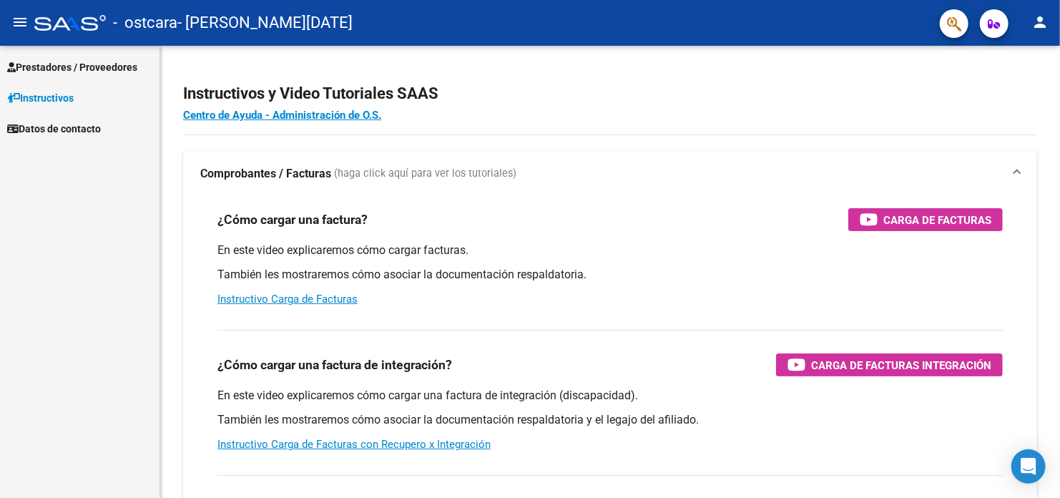
click at [90, 67] on span "Prestadores / Proveedores" at bounding box center [72, 67] width 130 height 16
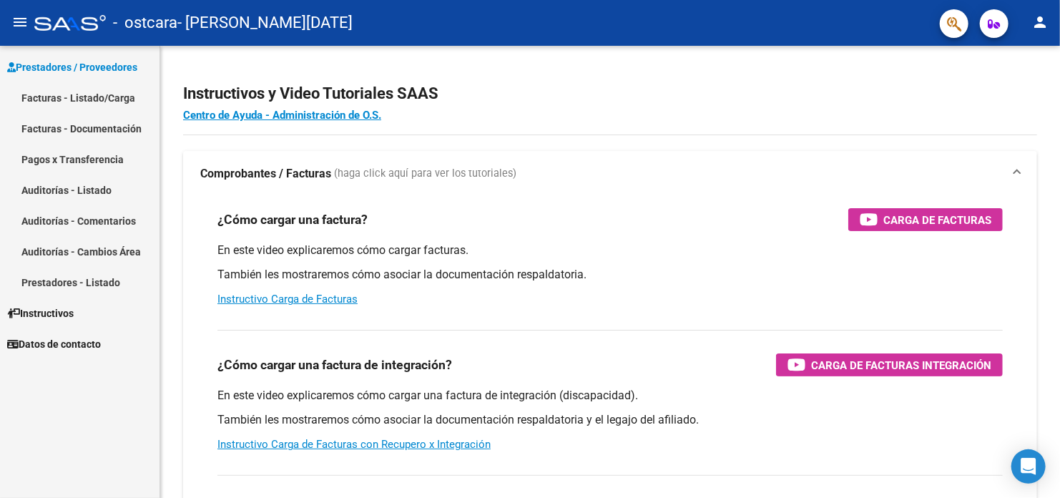
click at [89, 92] on link "Facturas - Listado/Carga" at bounding box center [80, 97] width 160 height 31
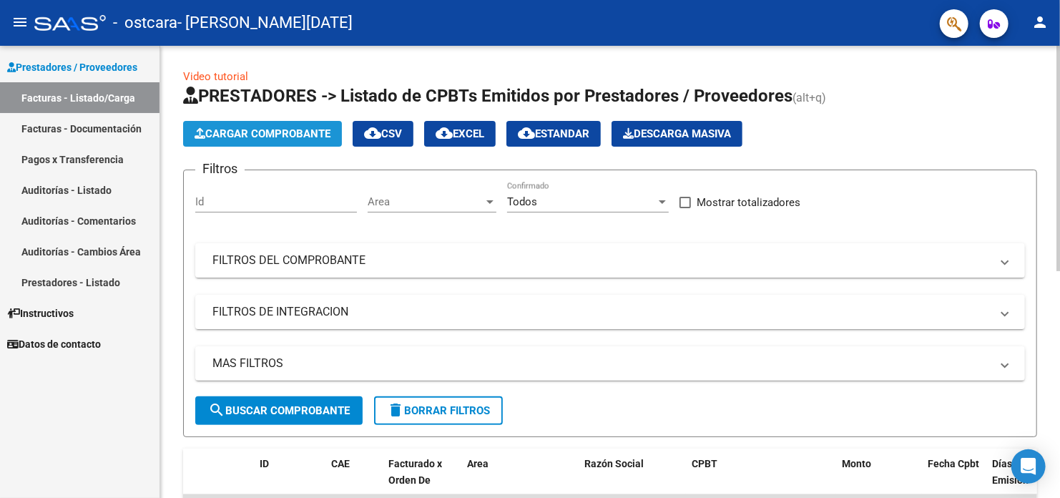
click at [238, 137] on span "Cargar Comprobante" at bounding box center [263, 133] width 136 height 13
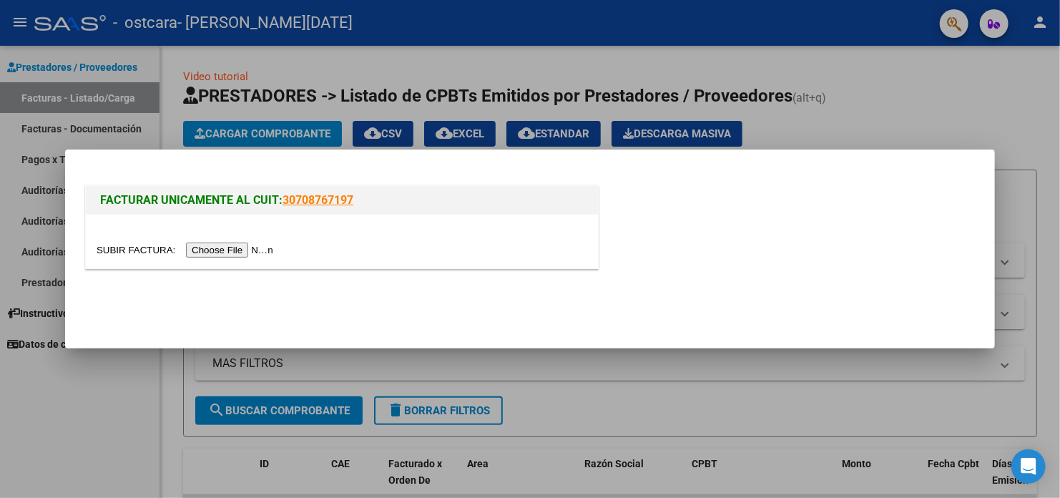
click at [250, 250] on input "file" at bounding box center [187, 250] width 181 height 15
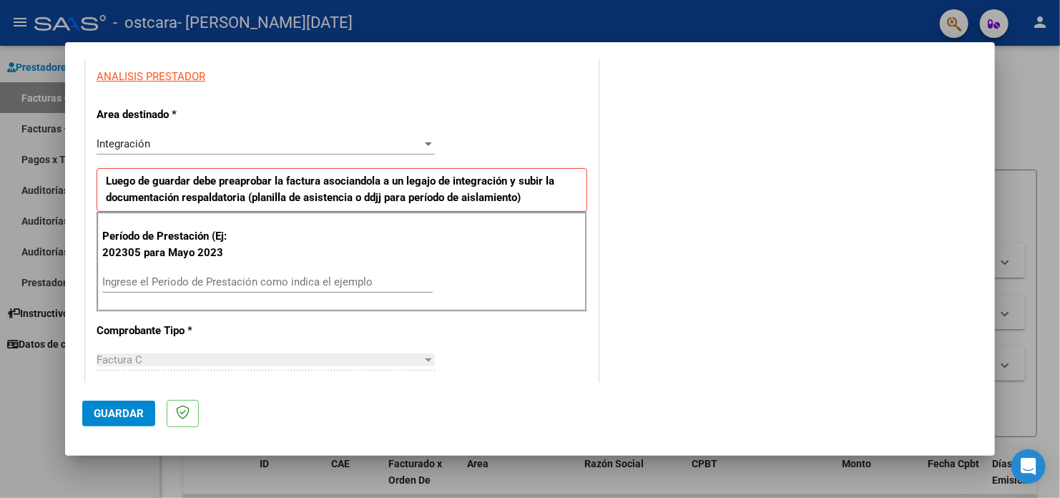
scroll to position [286, 0]
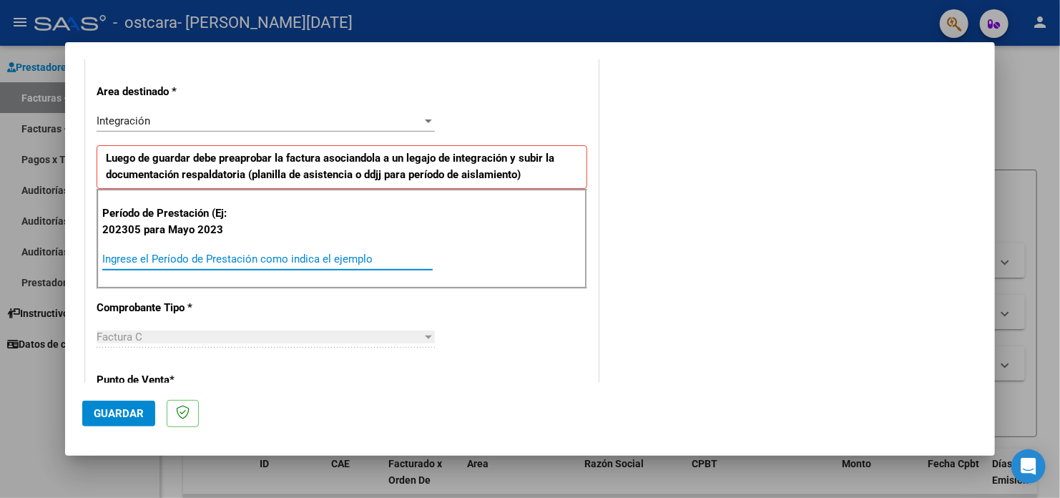
click at [170, 257] on input "Ingrese el Período de Prestación como indica el ejemplo" at bounding box center [267, 259] width 331 height 13
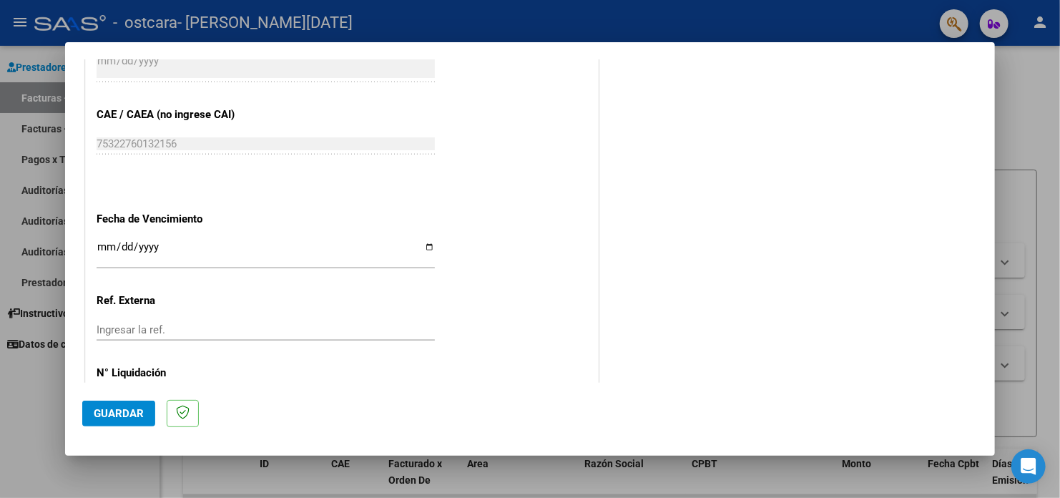
scroll to position [859, 0]
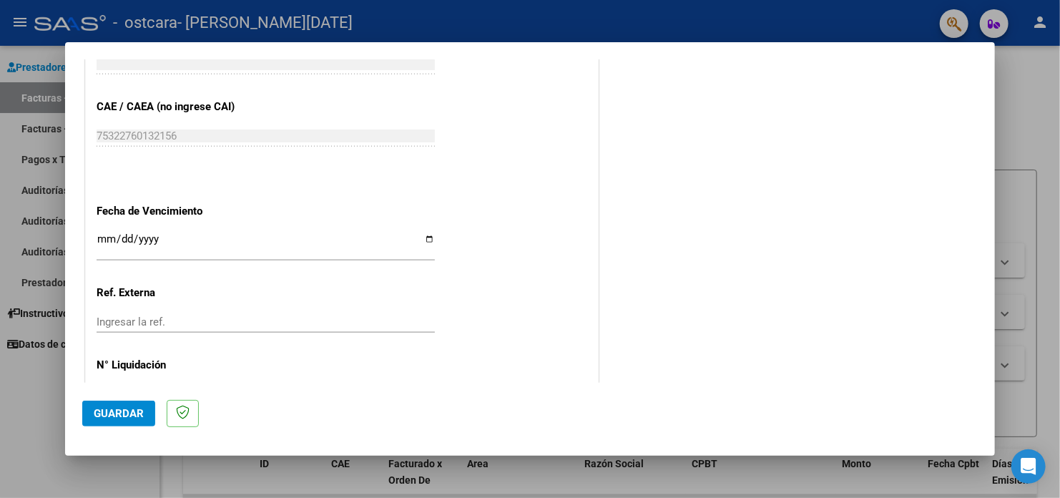
type input "202507"
click at [423, 238] on input "Ingresar la fecha" at bounding box center [266, 244] width 338 height 23
type input "[DATE]"
click at [167, 326] on input "Ingresar la ref." at bounding box center [266, 322] width 338 height 13
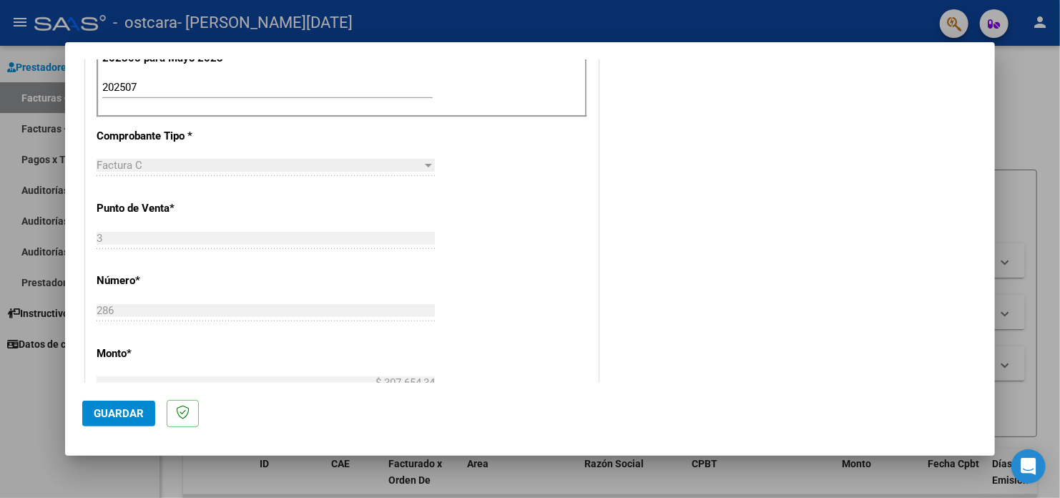
scroll to position [572, 0]
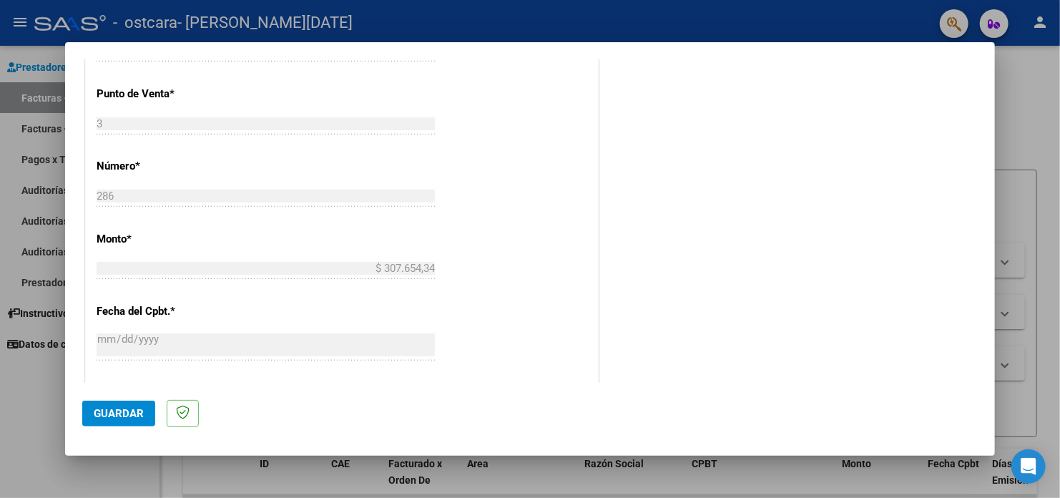
click at [106, 410] on span "Guardar" at bounding box center [119, 413] width 50 height 13
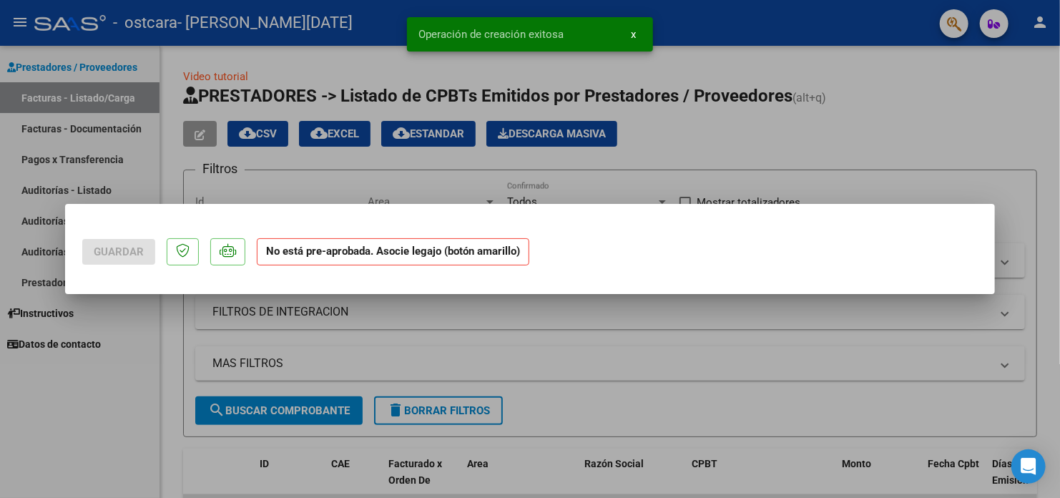
scroll to position [0, 0]
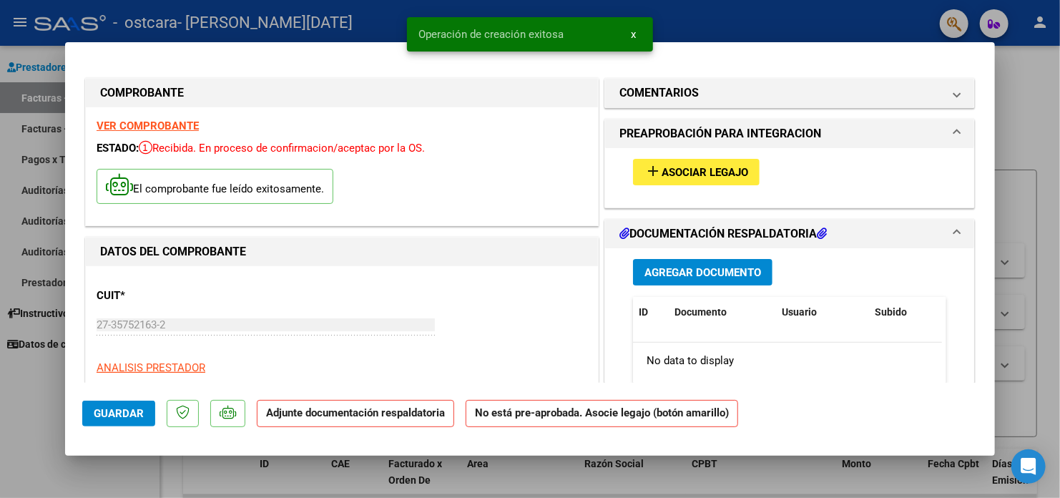
click at [672, 176] on span "Asociar Legajo" at bounding box center [705, 172] width 87 height 13
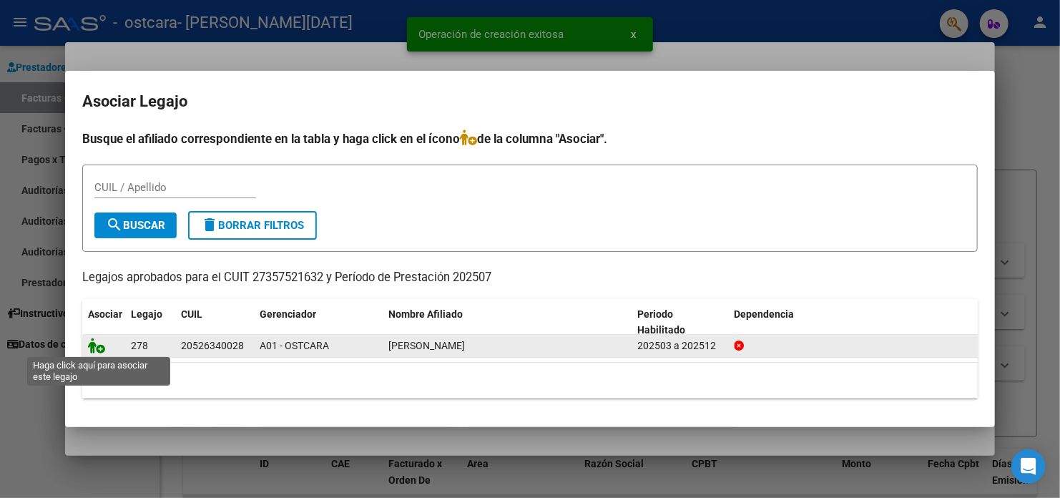
click at [91, 346] on icon at bounding box center [96, 346] width 17 height 16
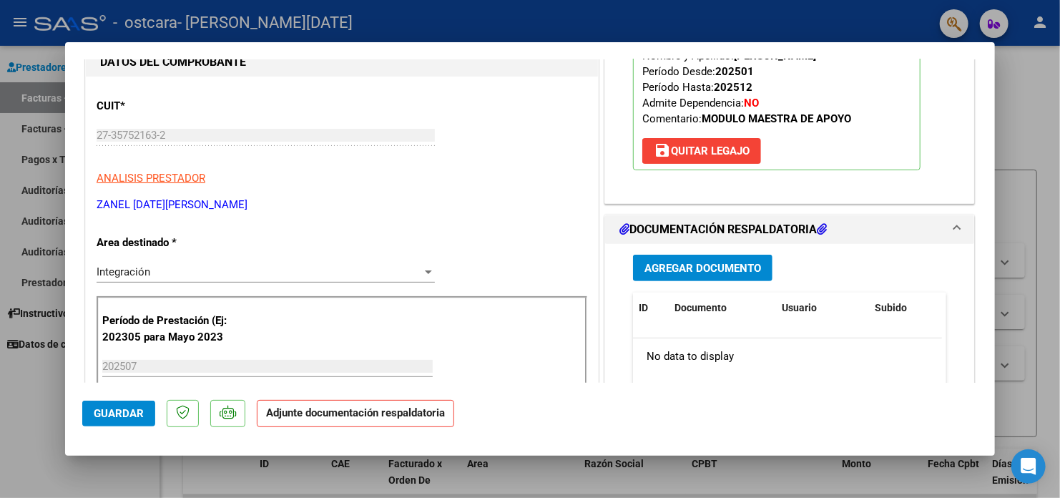
scroll to position [215, 0]
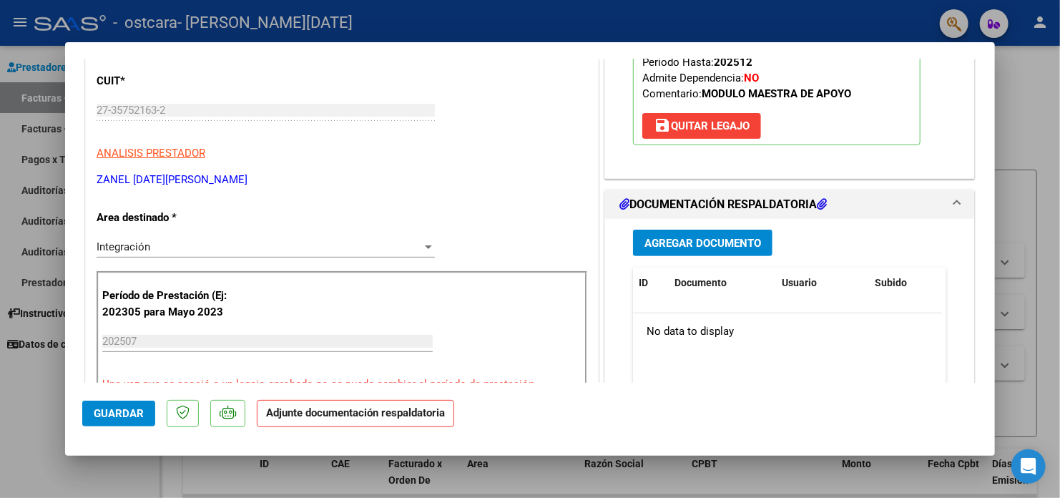
click at [692, 245] on span "Agregar Documento" at bounding box center [703, 243] width 117 height 13
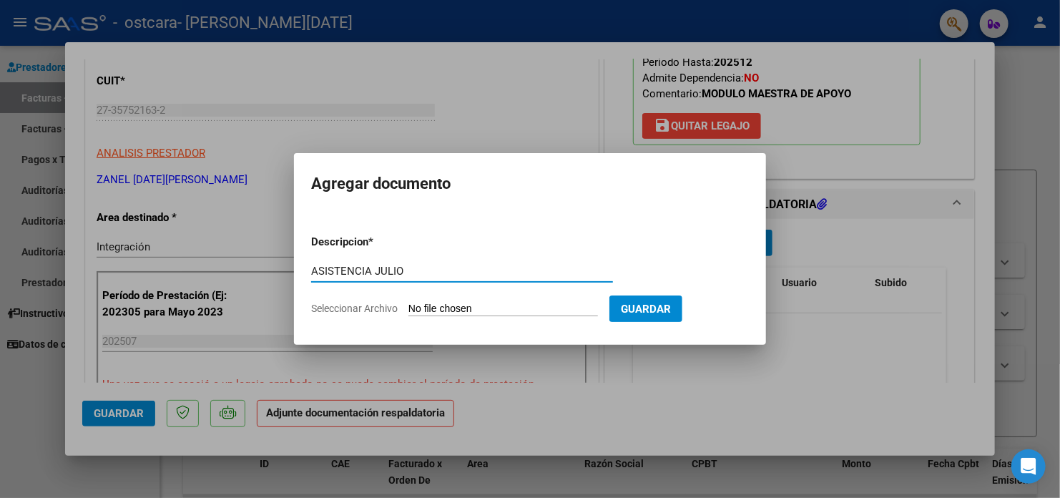
type input "ASISTENCIA JULIO"
click at [474, 310] on input "Seleccionar Archivo" at bounding box center [504, 310] width 190 height 14
type input "C:\fakepath\Asistencia [PERSON_NAME].pdf"
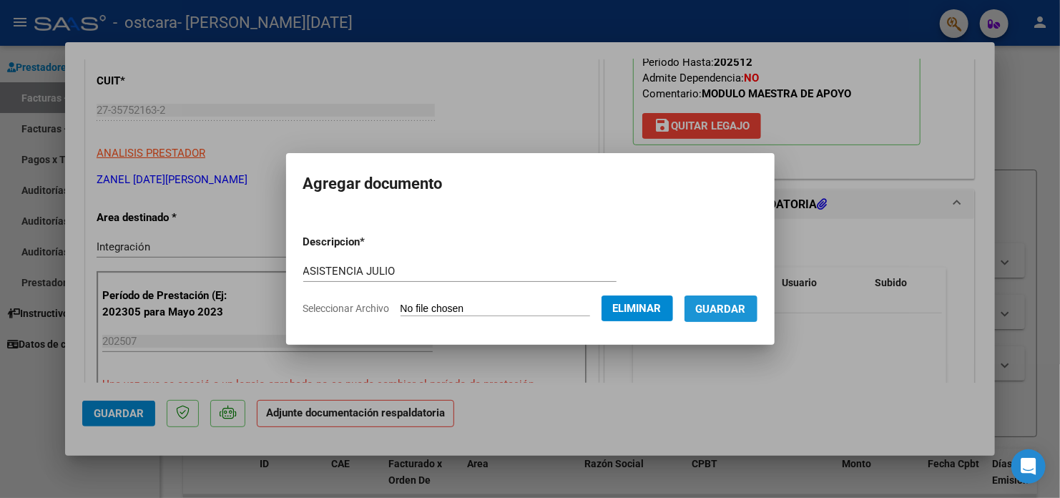
click at [723, 311] on span "Guardar" at bounding box center [721, 309] width 50 height 13
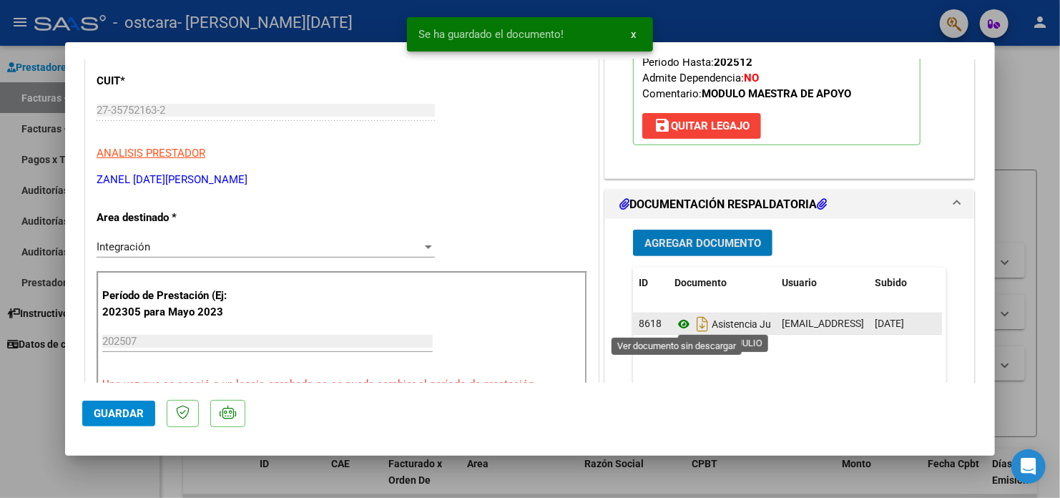
click at [678, 324] on icon at bounding box center [684, 324] width 19 height 17
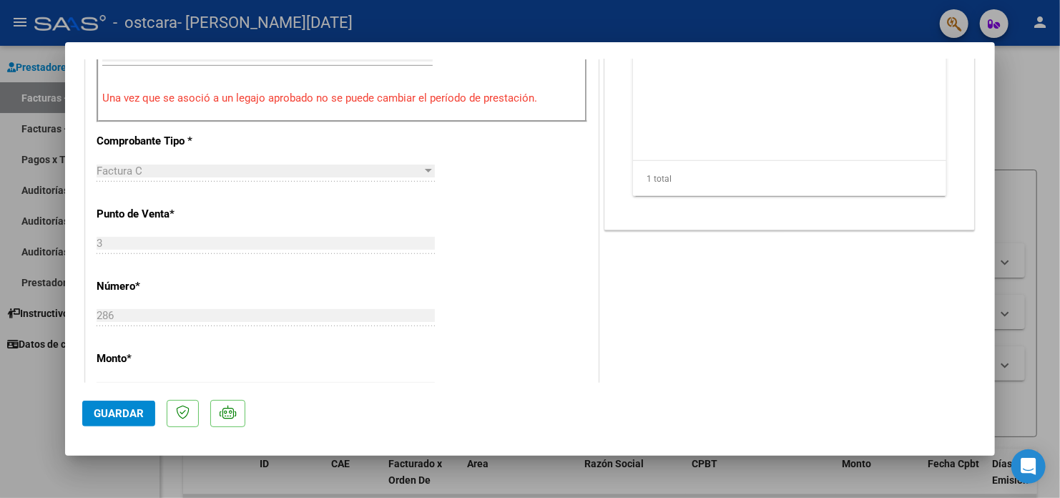
scroll to position [716, 0]
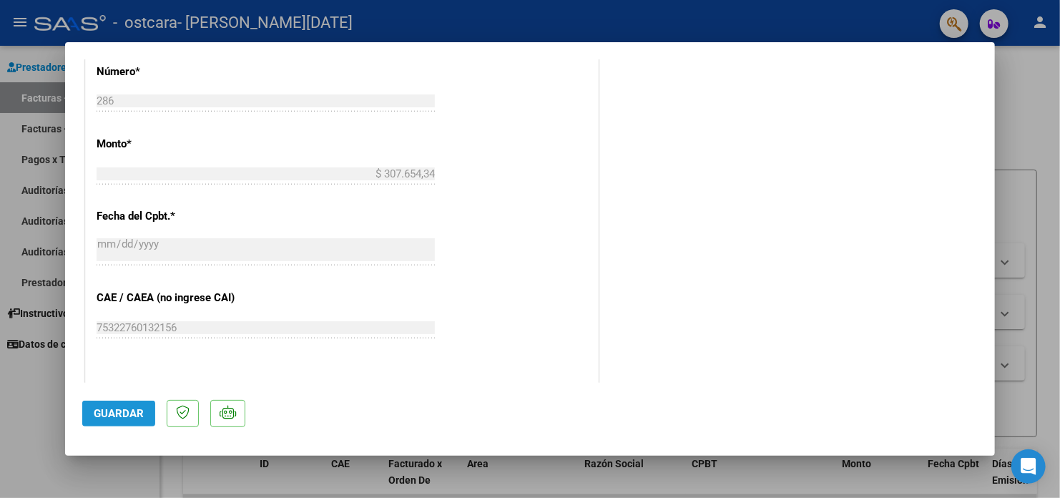
click at [125, 409] on span "Guardar" at bounding box center [119, 413] width 50 height 13
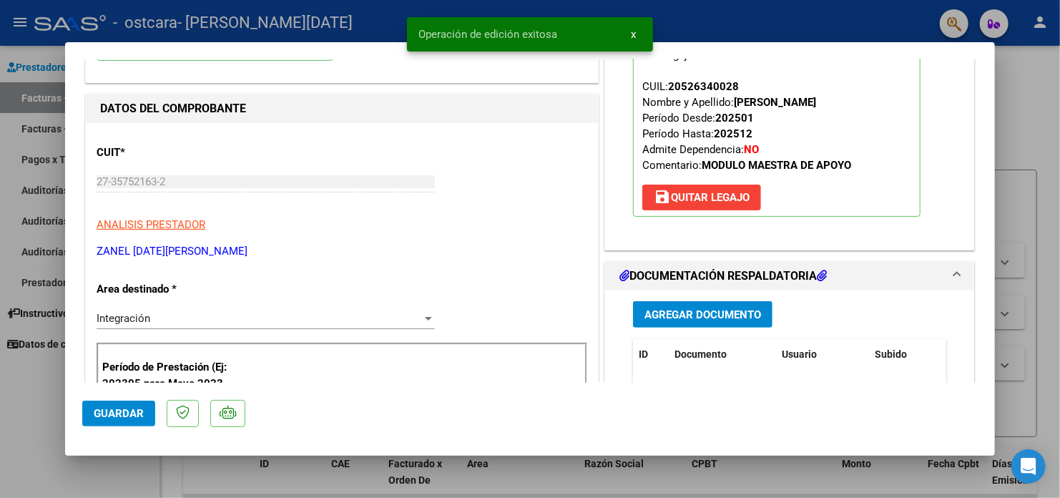
scroll to position [0, 0]
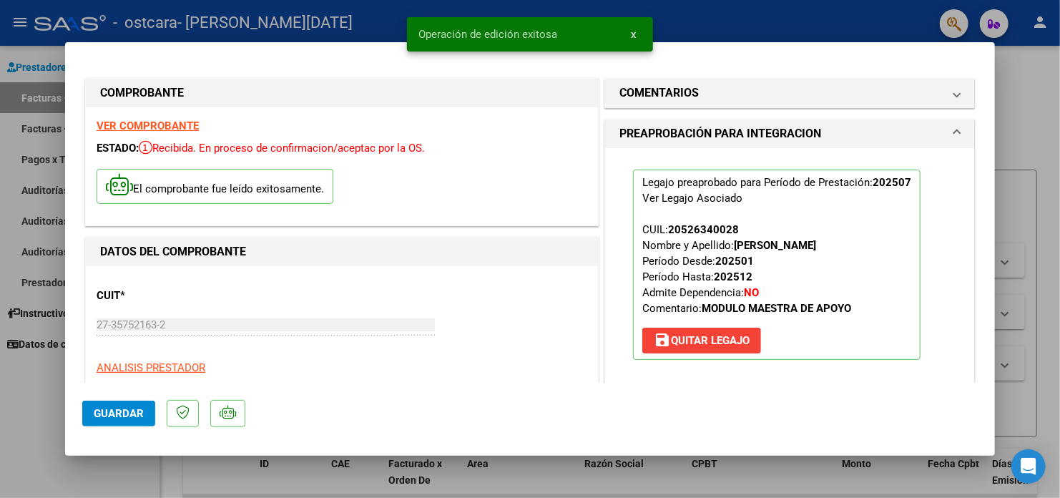
click at [43, 107] on div at bounding box center [530, 249] width 1060 height 498
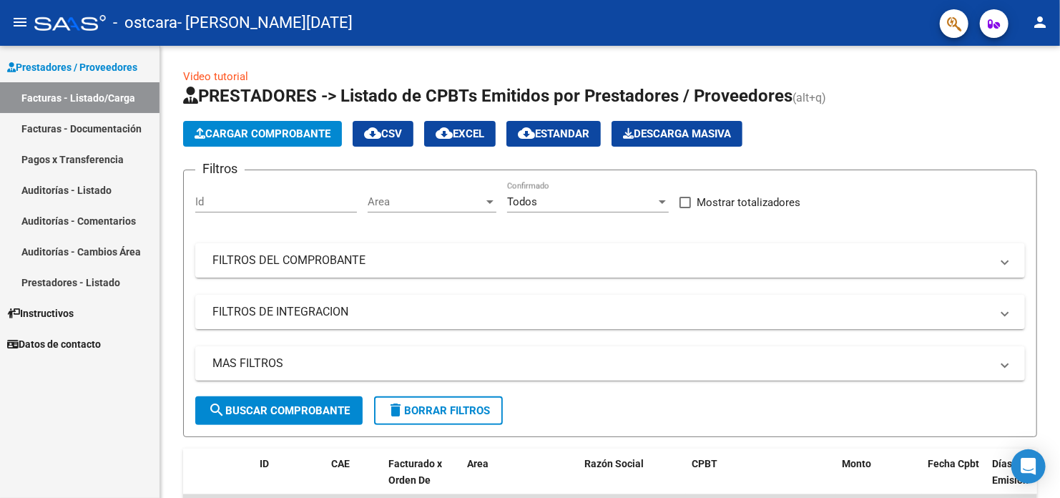
click at [638, 36] on div "- ostcara - [PERSON_NAME][DATE]" at bounding box center [481, 22] width 894 height 31
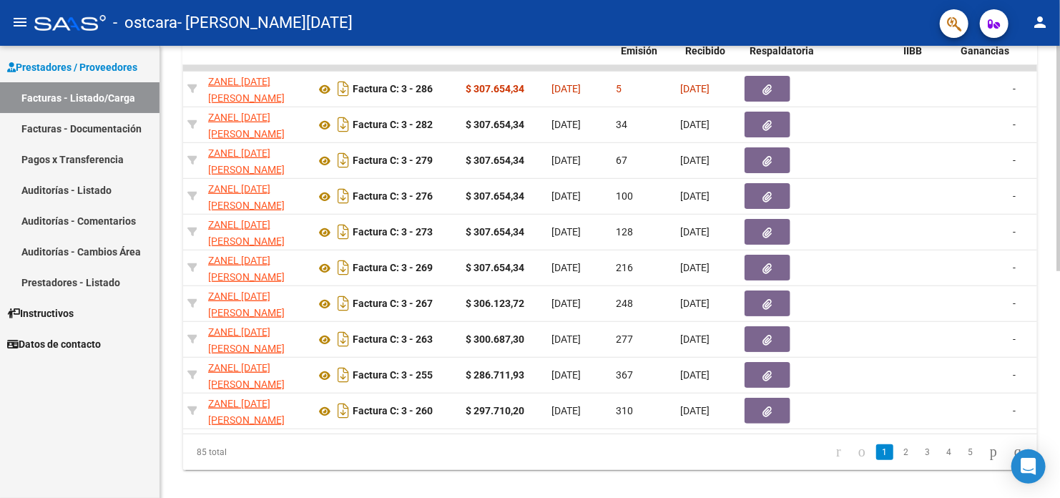
scroll to position [0, 368]
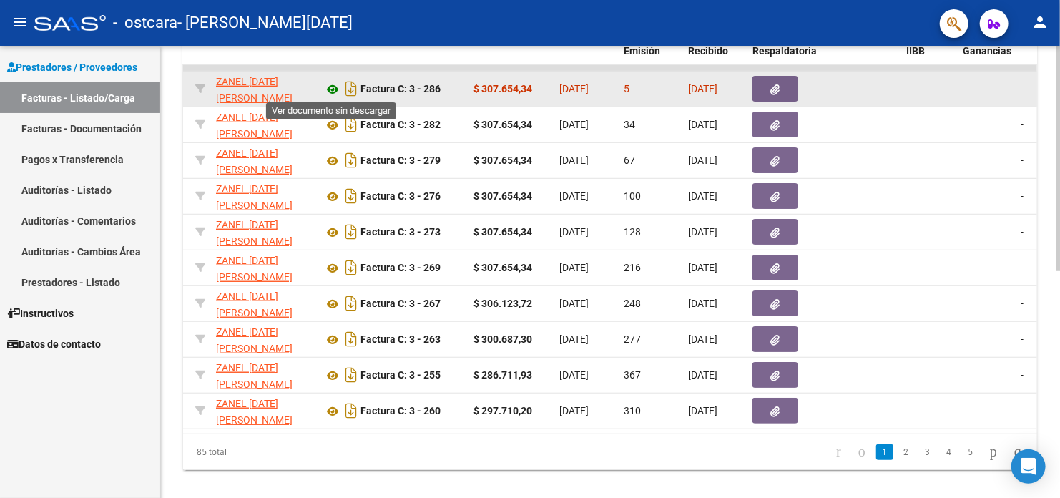
click at [330, 89] on icon at bounding box center [332, 89] width 19 height 17
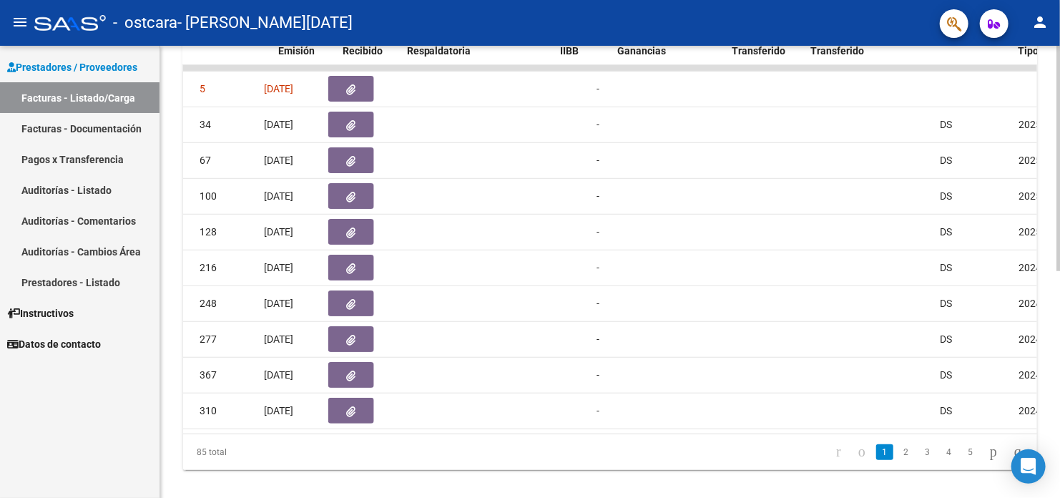
scroll to position [0, 706]
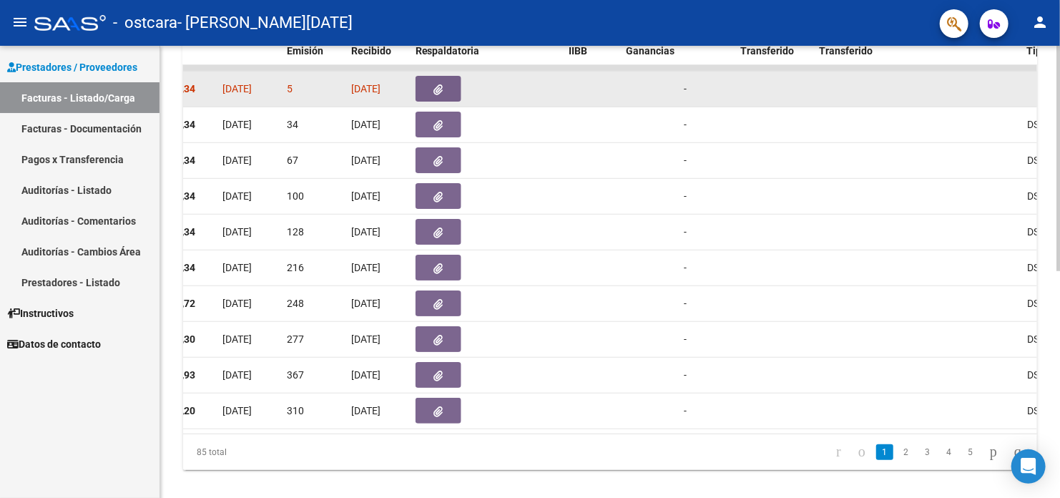
click at [424, 88] on button "button" at bounding box center [439, 89] width 46 height 26
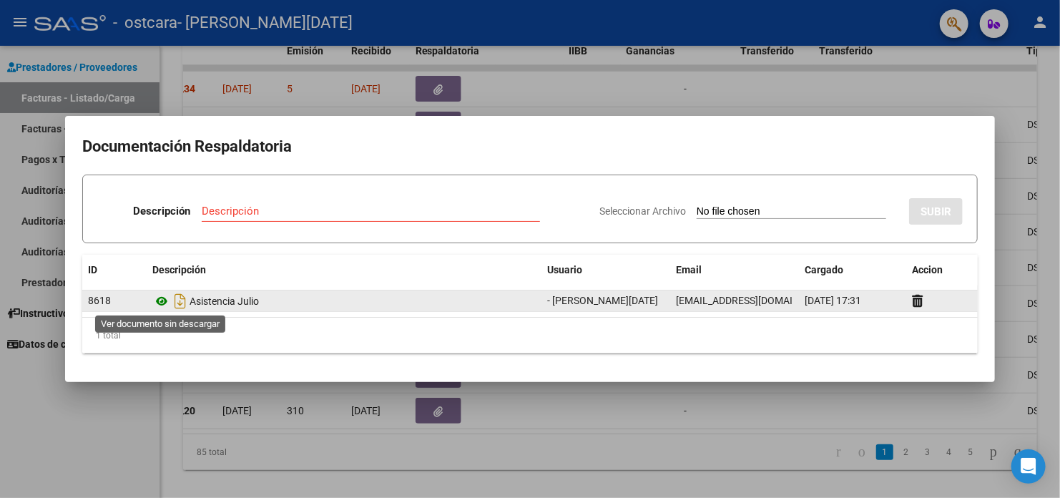
click at [165, 303] on icon at bounding box center [161, 301] width 19 height 17
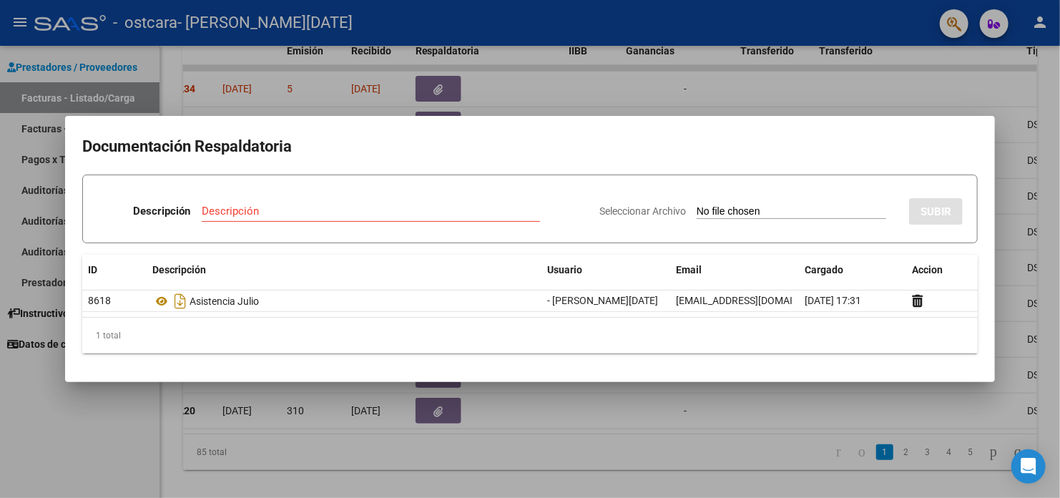
click at [656, 97] on div at bounding box center [530, 249] width 1060 height 498
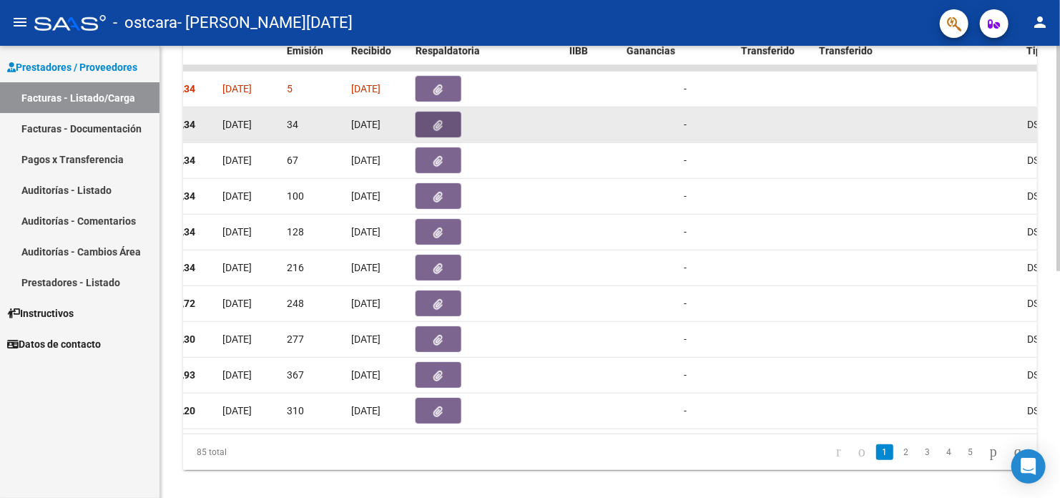
click at [438, 121] on icon "button" at bounding box center [438, 125] width 9 height 11
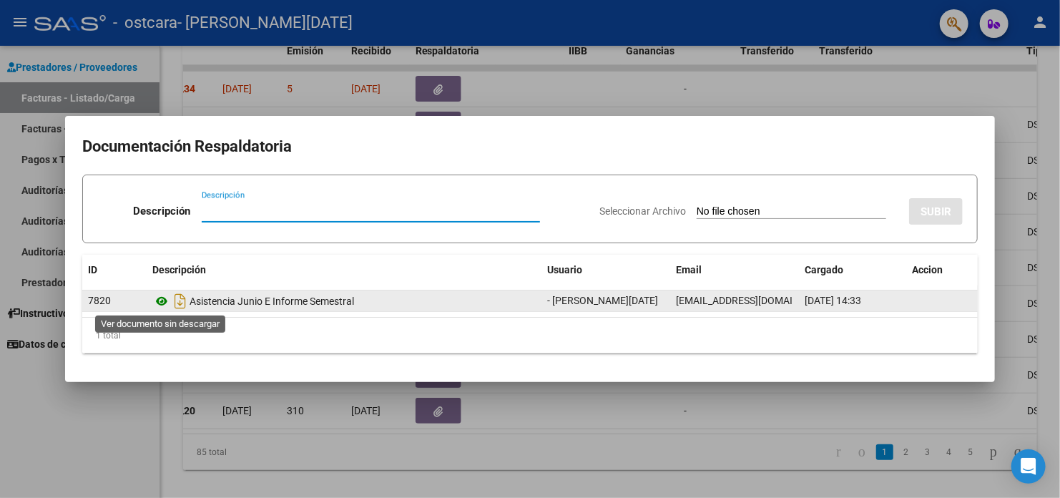
click at [167, 303] on icon at bounding box center [161, 301] width 19 height 17
